Goal: Information Seeking & Learning: Ask a question

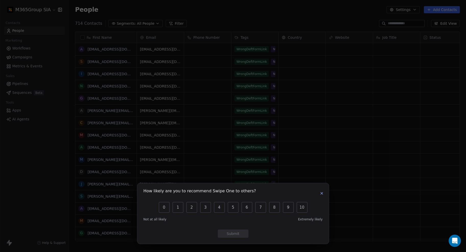
scroll to position [218, 393]
click at [322, 193] on icon "button" at bounding box center [321, 193] width 2 height 2
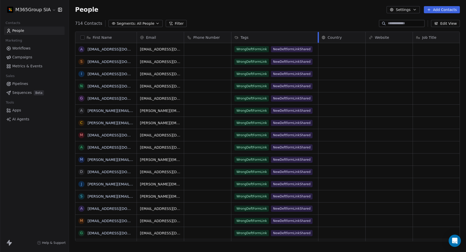
drag, startPoint x: 278, startPoint y: 35, endPoint x: 318, endPoint y: 34, distance: 39.8
click at [318, 34] on div at bounding box center [317, 37] width 1 height 11
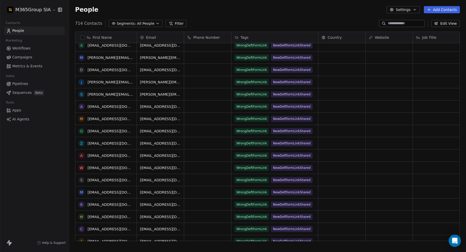
scroll to position [0, 0]
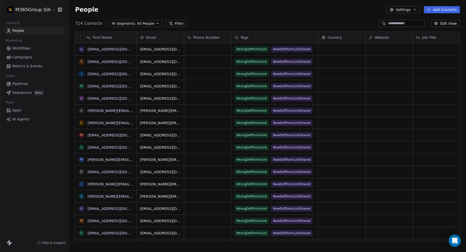
click at [23, 47] on span "Workflows" at bounding box center [21, 48] width 18 height 5
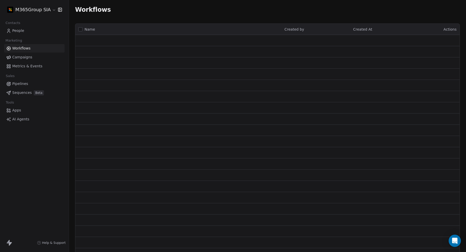
click at [28, 64] on span "Metrics & Events" at bounding box center [27, 66] width 30 height 5
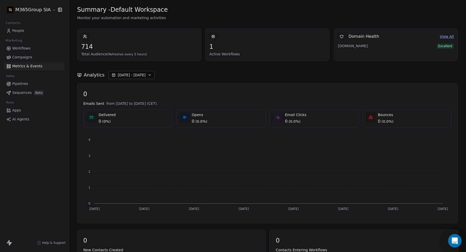
click at [452, 239] on icon "Open Intercom Messenger" at bounding box center [454, 241] width 6 height 7
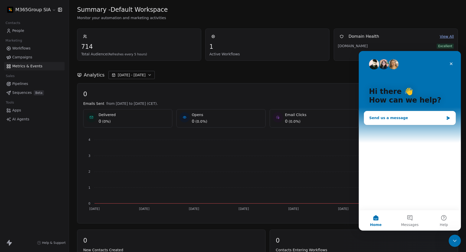
click at [422, 118] on div "Send us a message" at bounding box center [406, 117] width 75 height 5
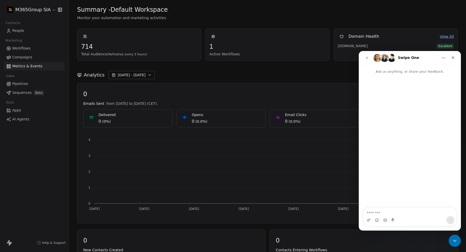
click at [368, 58] on icon "go back" at bounding box center [367, 58] width 4 height 4
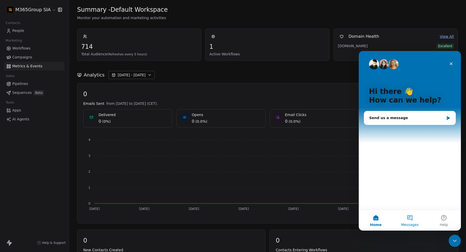
click at [411, 219] on button "Messages" at bounding box center [409, 220] width 34 height 20
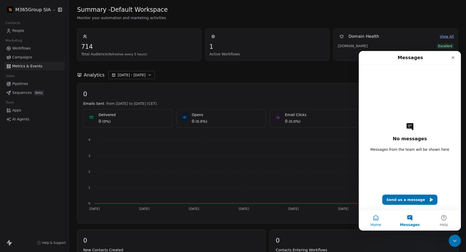
click at [376, 218] on button "Home" at bounding box center [375, 220] width 34 height 20
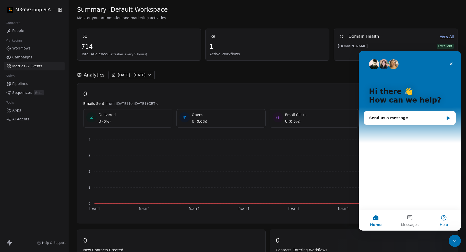
click at [442, 218] on button "Help" at bounding box center [444, 220] width 34 height 20
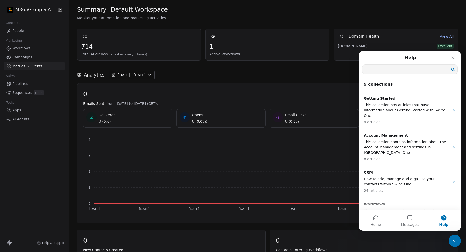
click at [399, 73] on input "Search for help" at bounding box center [409, 70] width 95 height 10
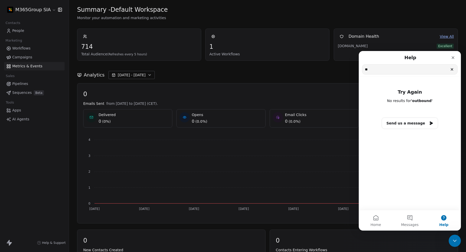
type input "*"
type input "*******"
